Goal: Task Accomplishment & Management: Use online tool/utility

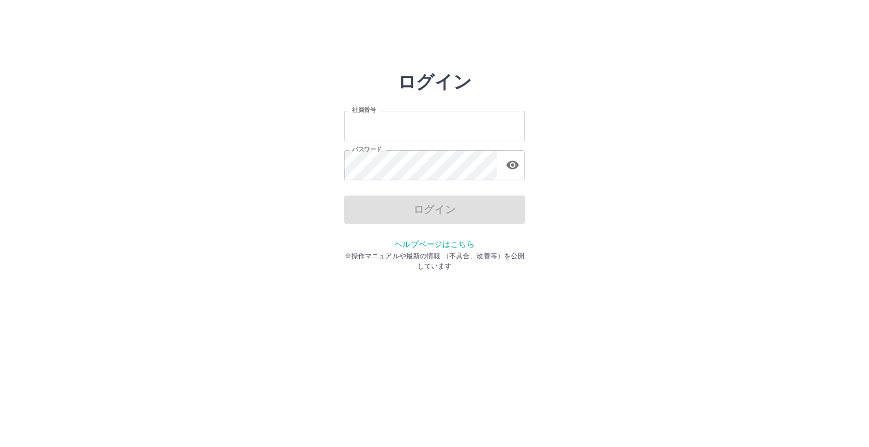
type input "*******"
click at [438, 213] on div "ログイン" at bounding box center [434, 210] width 181 height 28
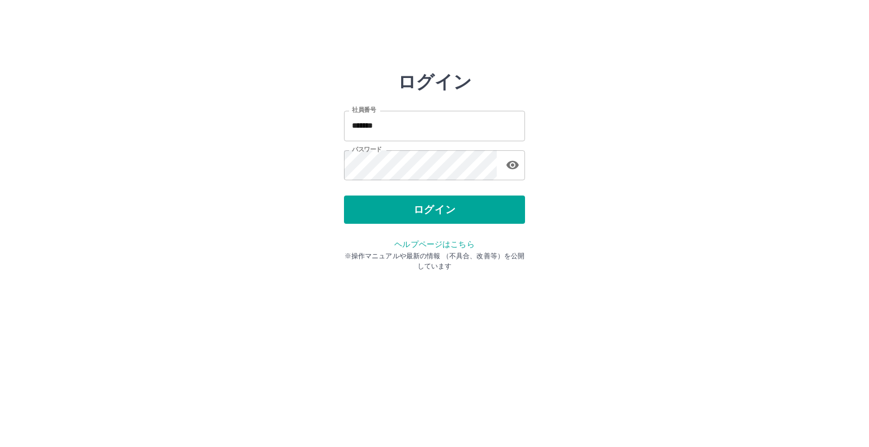
click at [438, 213] on button "ログイン" at bounding box center [434, 210] width 181 height 28
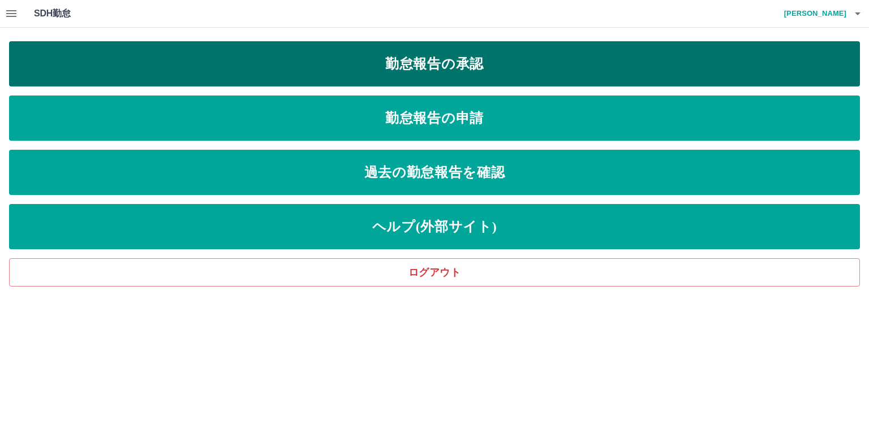
click at [458, 63] on link "勤怠報告の承認" at bounding box center [434, 63] width 850 height 45
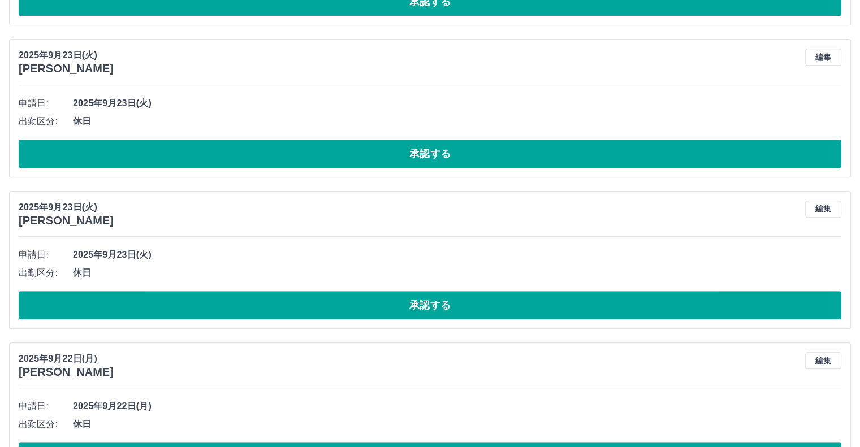
scroll to position [769, 0]
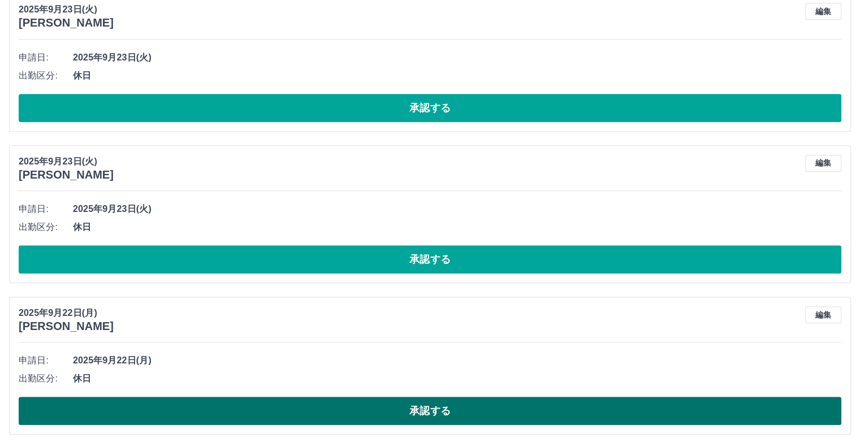
click at [398, 407] on button "承認する" at bounding box center [430, 411] width 823 height 28
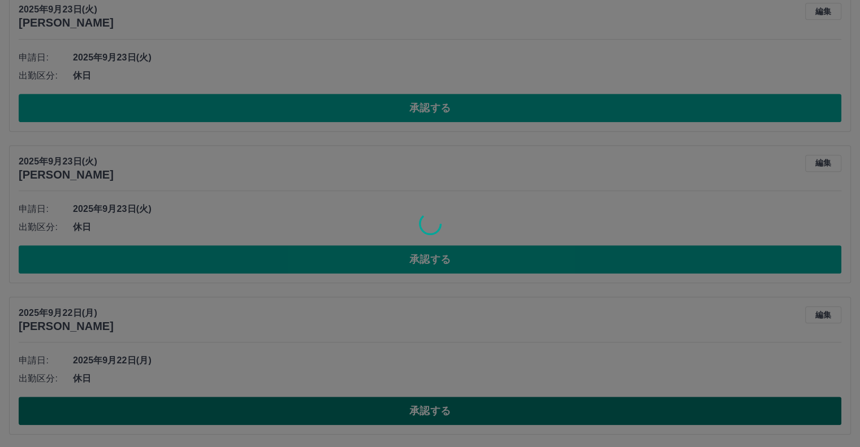
scroll to position [617, 0]
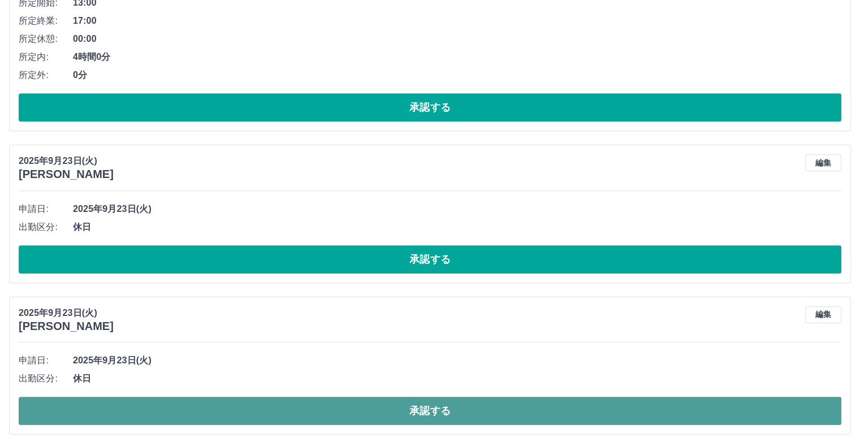
click at [392, 415] on button "承認する" at bounding box center [430, 411] width 823 height 28
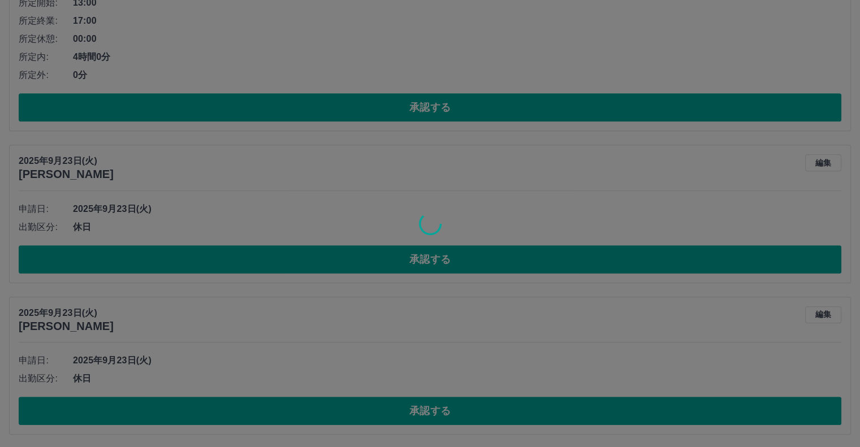
scroll to position [466, 0]
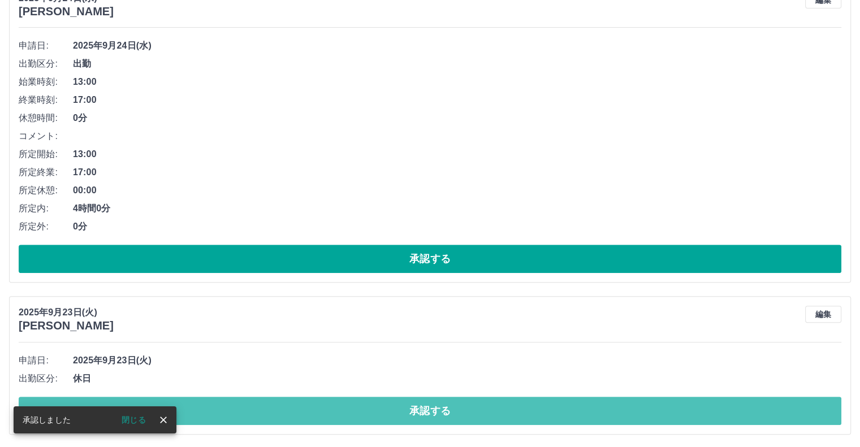
click at [391, 414] on button "承認する" at bounding box center [430, 411] width 823 height 28
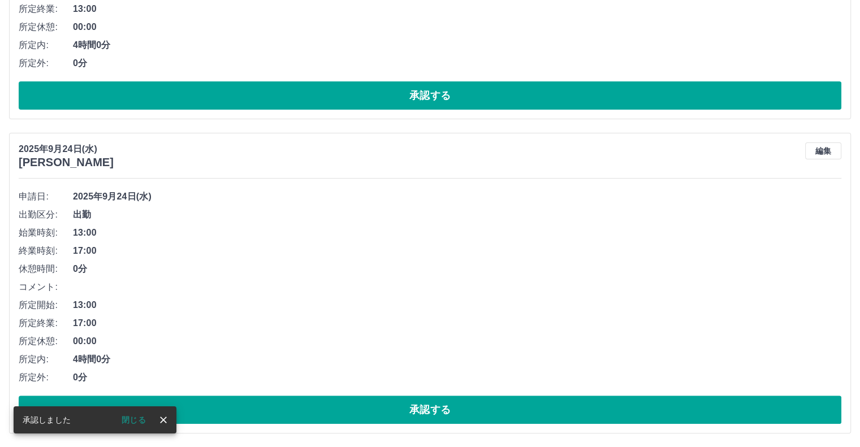
scroll to position [315, 0]
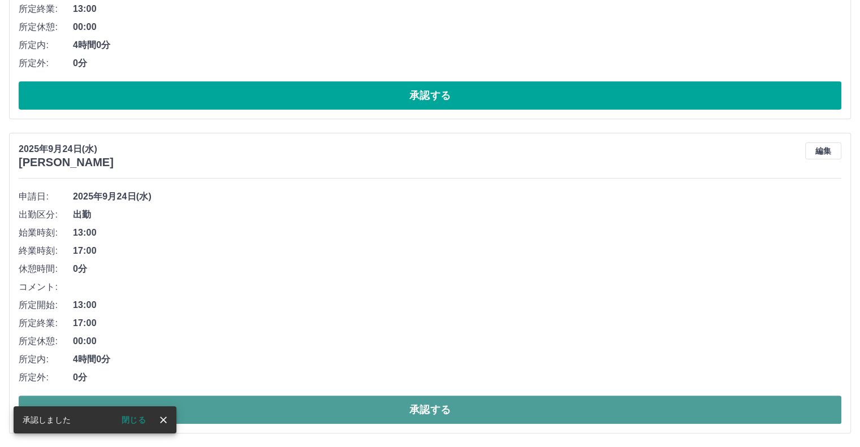
click at [386, 416] on button "承認する" at bounding box center [430, 410] width 823 height 28
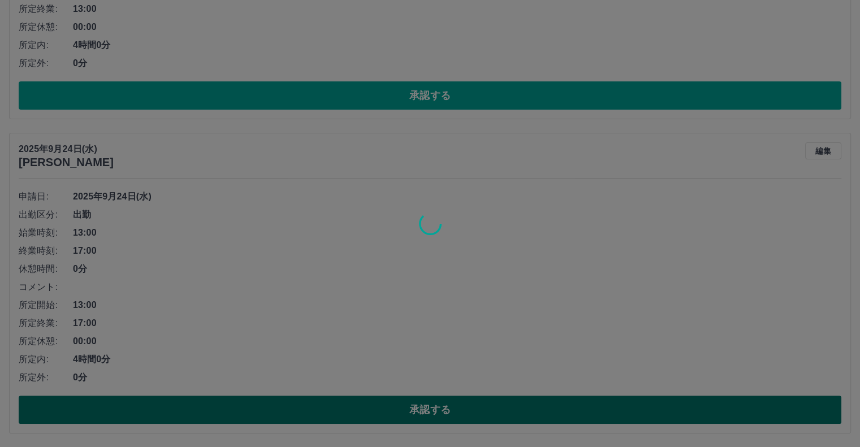
scroll to position [1, 0]
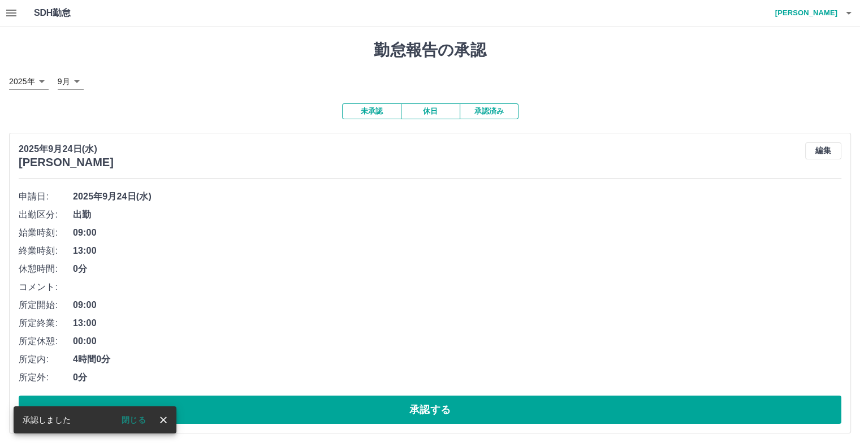
click at [386, 416] on button "承認する" at bounding box center [430, 410] width 823 height 28
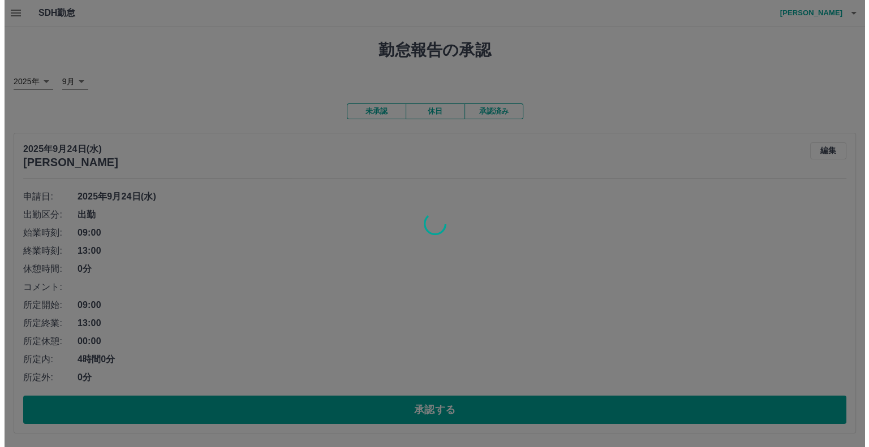
scroll to position [0, 0]
